Goal: Task Accomplishment & Management: Manage account settings

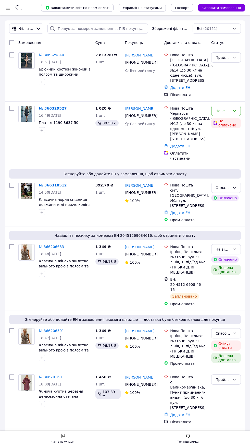
click at [11, 6] on div at bounding box center [8, 7] width 6 height 5
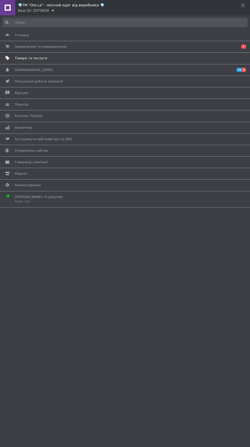
click at [24, 58] on span "Товари та послуги" at bounding box center [31, 58] width 32 height 5
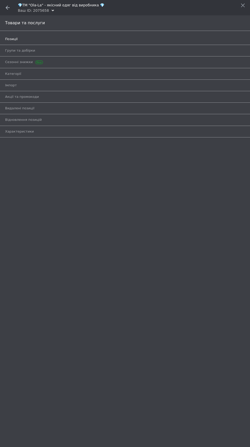
click at [13, 39] on span "Позиції" at bounding box center [11, 39] width 13 height 5
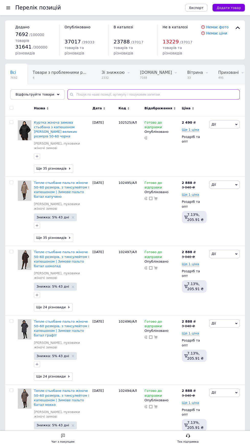
click at [74, 97] on input "text" at bounding box center [153, 94] width 173 height 10
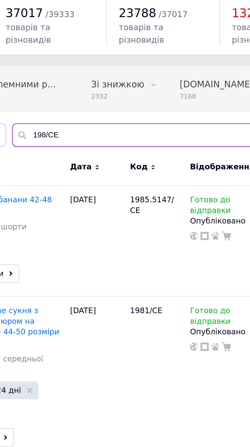
click at [90, 97] on input "198/СЕ" at bounding box center [153, 94] width 173 height 10
type input "1"
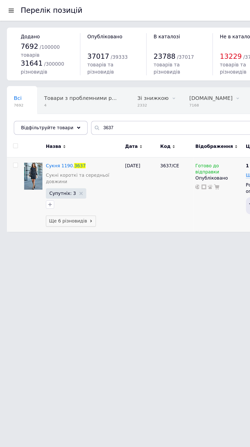
click at [43, 165] on span "Ще 6 різновидів" at bounding box center [52, 163] width 37 height 8
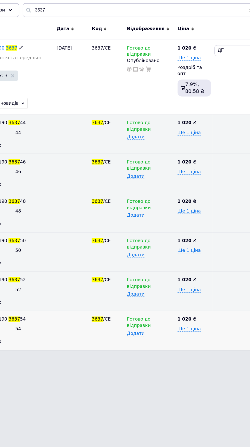
click at [162, 322] on span "Готово до відправки" at bounding box center [153, 326] width 18 height 10
click at [173, 346] on li "Немає в наявності" at bounding box center [160, 347] width 37 height 12
click at [162, 294] on span "Готово до відправки" at bounding box center [153, 297] width 18 height 10
click at [177, 311] on li "В наявності" at bounding box center [160, 308] width 37 height 7
click at [172, 298] on div "Додати" at bounding box center [161, 300] width 35 height 4
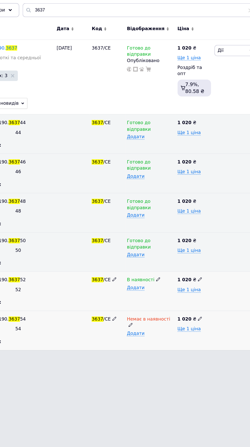
click at [171, 294] on div "В наявності" at bounding box center [161, 294] width 35 height 5
click at [175, 299] on ul "Немає в наявності Під замовлення [PERSON_NAME] до відправки" at bounding box center [160, 316] width 37 height 34
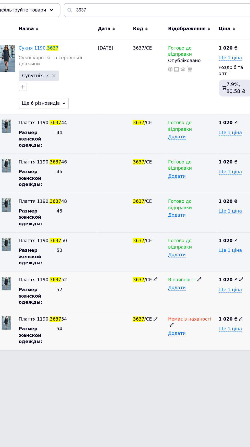
click at [173, 295] on div "В наявності" at bounding box center [161, 294] width 35 height 5
click at [167, 303] on li "Немає в наявності" at bounding box center [160, 306] width 37 height 12
click at [162, 268] on span "Готово до відправки" at bounding box center [153, 268] width 18 height 10
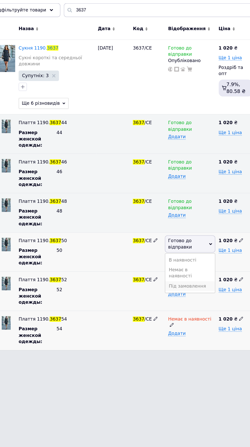
click at [170, 295] on li "Під замовлення" at bounding box center [160, 298] width 37 height 7
click at [169, 270] on div "Додати" at bounding box center [161, 271] width 35 height 4
click at [175, 270] on div "Додати" at bounding box center [161, 271] width 35 height 4
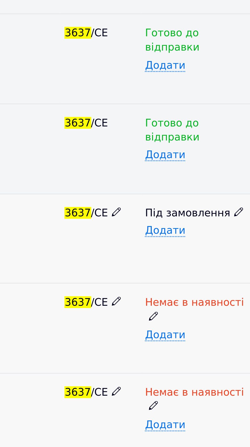
click at [173, 266] on icon at bounding box center [174, 264] width 3 height 3
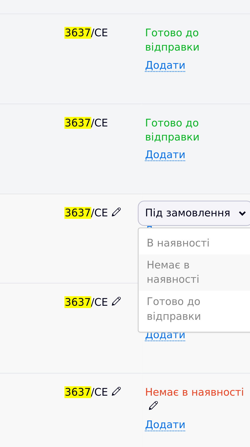
click at [167, 282] on li "Немає в наявності" at bounding box center [160, 284] width 37 height 12
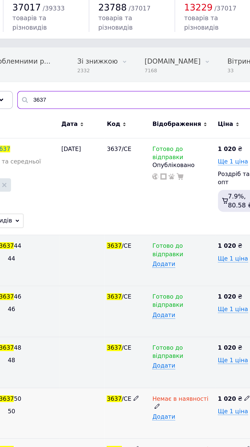
click at [87, 91] on input "3637" at bounding box center [153, 94] width 173 height 10
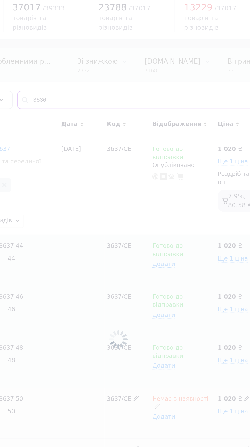
type input "3636"
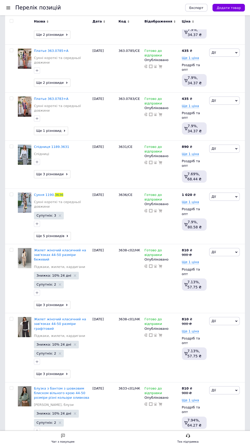
scroll to position [119, 0]
click at [46, 232] on span "Ще 5 різновидів" at bounding box center [52, 236] width 37 height 8
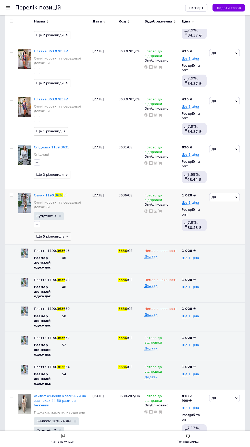
click at [236, 197] on icon at bounding box center [236, 198] width 2 height 2
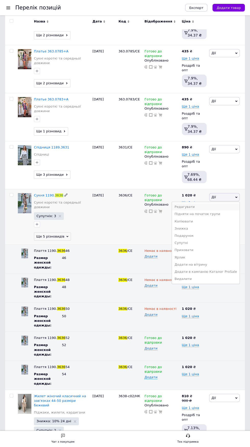
click at [224, 203] on li "Редагувати" at bounding box center [206, 206] width 68 height 7
